Goal: Information Seeking & Learning: Learn about a topic

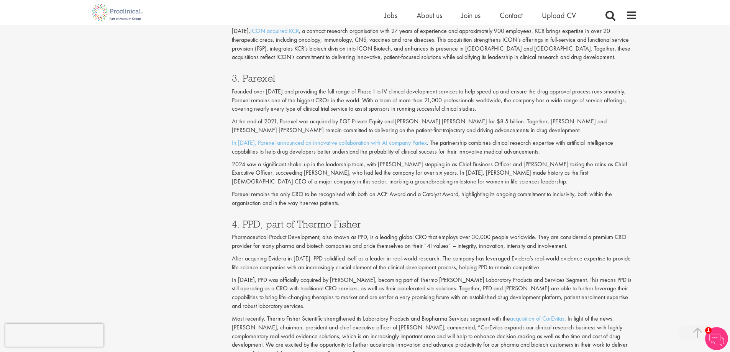
scroll to position [805, 0]
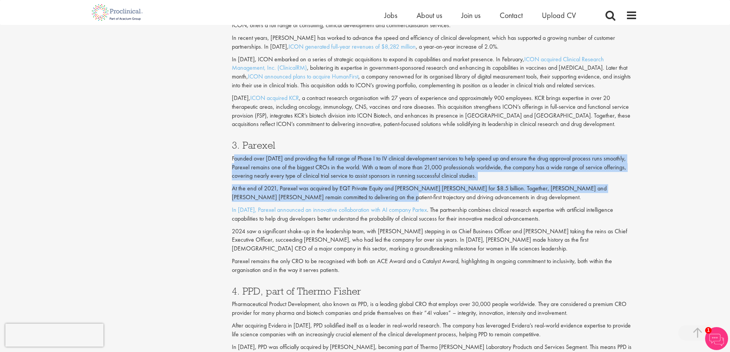
drag, startPoint x: 234, startPoint y: 156, endPoint x: 350, endPoint y: 201, distance: 123.8
click at [350, 201] on div "3. Parexel Founded over [DATE] and providing the full range of Phase I to IV cl…" at bounding box center [434, 206] width 417 height 146
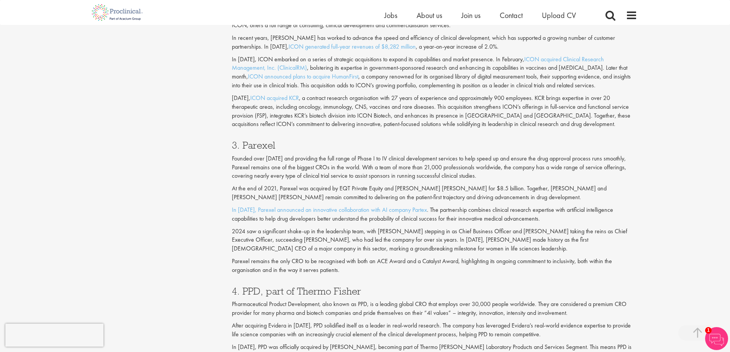
click at [310, 226] on div "3. Parexel Founded over [DATE] and providing the full range of Phase I to IV cl…" at bounding box center [434, 206] width 417 height 146
click at [454, 188] on p "At the end of 2021, Parexel was acquired by EQT Private Equity and [PERSON_NAME…" at bounding box center [435, 193] width 406 height 18
drag, startPoint x: 471, startPoint y: 188, endPoint x: 388, endPoint y: 193, distance: 83.3
click at [397, 191] on p "At the end of 2021, Parexel was acquired by EQT Private Equity and [PERSON_NAME…" at bounding box center [435, 193] width 406 height 18
click at [325, 194] on p "At the end of 2021, Parexel was acquired by EQT Private Equity and [PERSON_NAME…" at bounding box center [435, 193] width 406 height 18
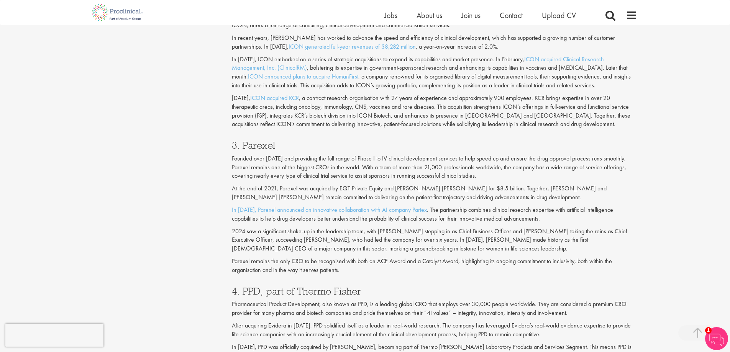
click at [376, 191] on p "At the end of 2021, Parexel was acquired by EQT Private Equity and [PERSON_NAME…" at bounding box center [435, 193] width 406 height 18
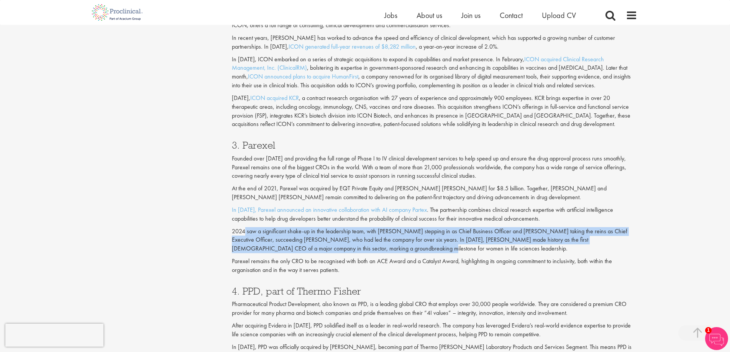
drag, startPoint x: 244, startPoint y: 234, endPoint x: 360, endPoint y: 249, distance: 116.7
click at [360, 249] on p "2024 saw a significant shake-up in the leadership team, with [PERSON_NAME] step…" at bounding box center [435, 240] width 406 height 26
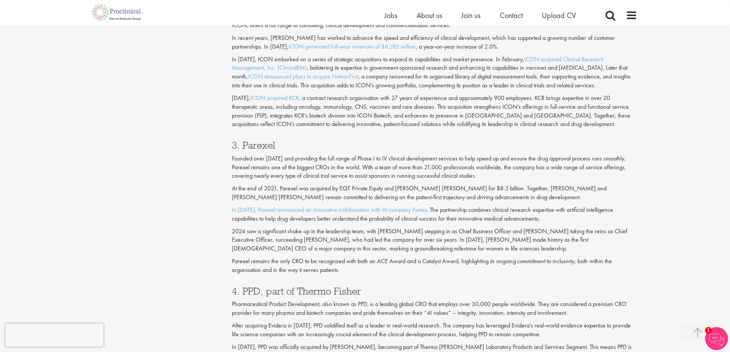
click at [373, 265] on p "Parexel remains the only CRO to be recognised with both an ACE Award and a Cata…" at bounding box center [435, 266] width 406 height 18
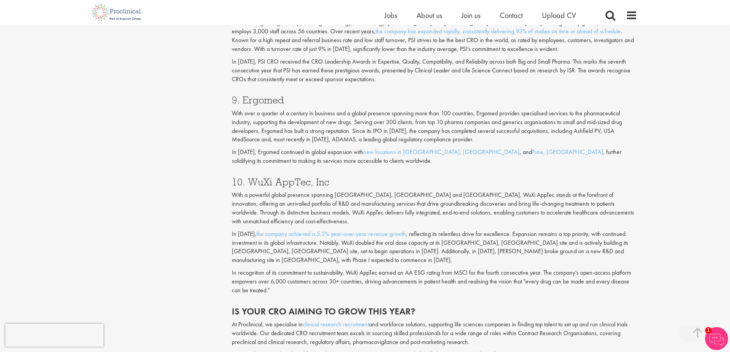
scroll to position [1648, 0]
